Goal: Task Accomplishment & Management: Use online tool/utility

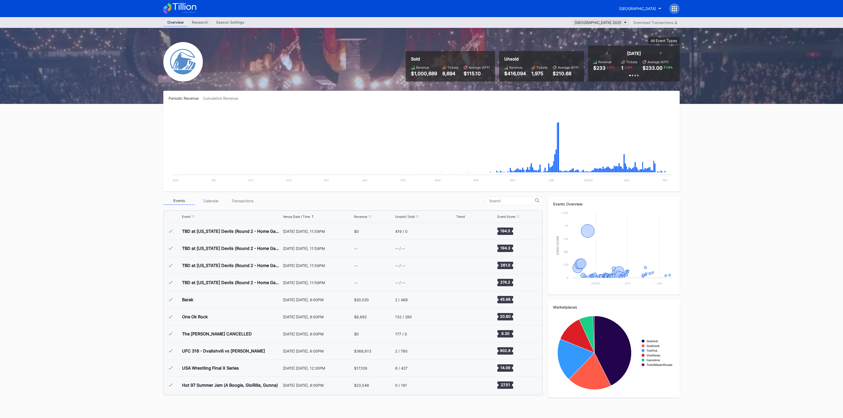
click at [587, 22] on div "[GEOGRAPHIC_DATA] 2025" at bounding box center [597, 22] width 47 height 4
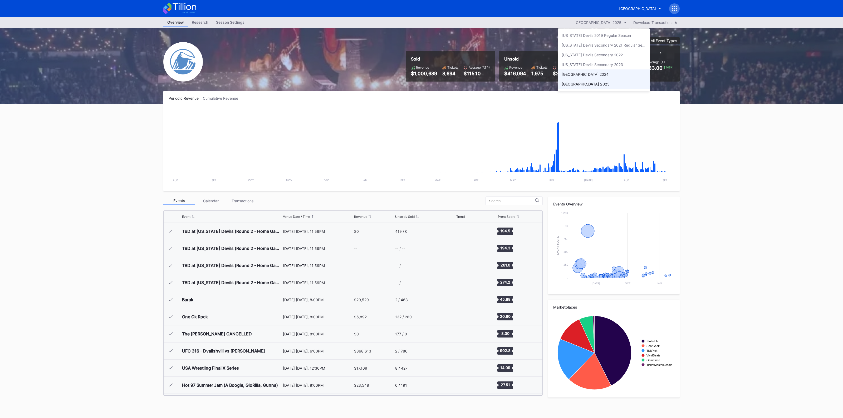
click at [589, 73] on div "[GEOGRAPHIC_DATA] 2024" at bounding box center [584, 74] width 47 height 4
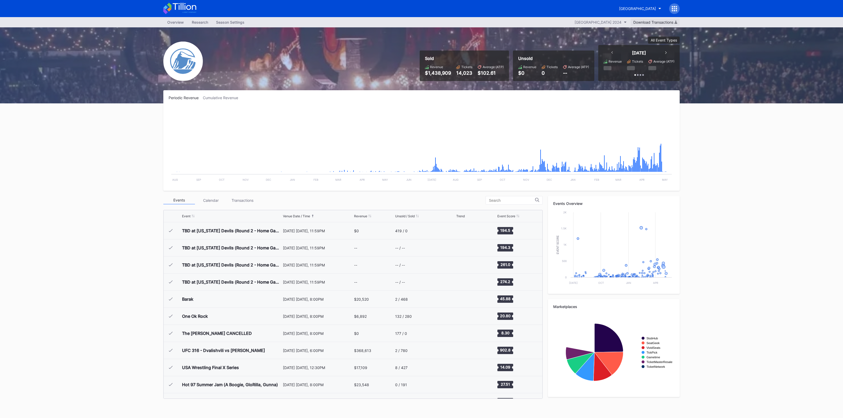
click at [658, 20] on div "Download Transactions" at bounding box center [655, 22] width 44 height 4
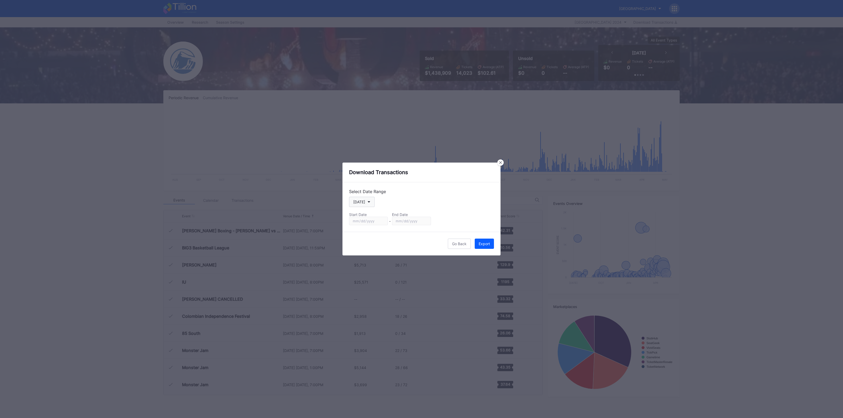
click at [365, 199] on button "[DATE]" at bounding box center [362, 202] width 26 height 10
click at [362, 266] on div "Custom" at bounding box center [359, 265] width 13 height 4
click at [380, 222] on input "[DATE]" at bounding box center [368, 221] width 39 height 8
type input "[DATE]"
drag, startPoint x: 500, startPoint y: 164, endPoint x: 528, endPoint y: 176, distance: 29.8
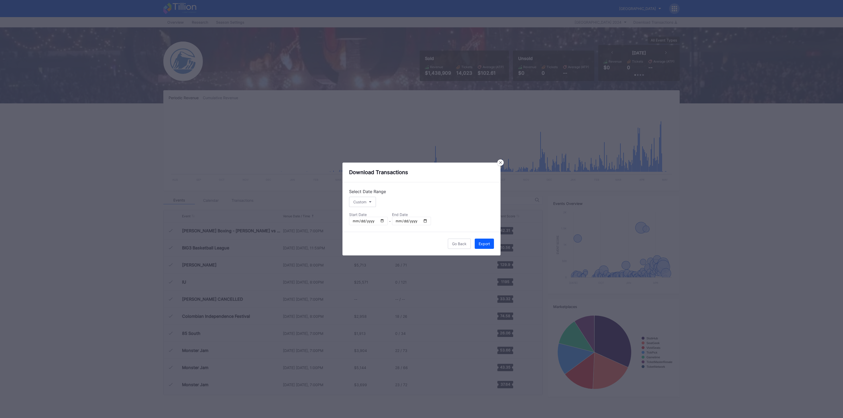
click at [500, 164] on icon at bounding box center [500, 162] width 3 height 3
